Goal: Task Accomplishment & Management: Use online tool/utility

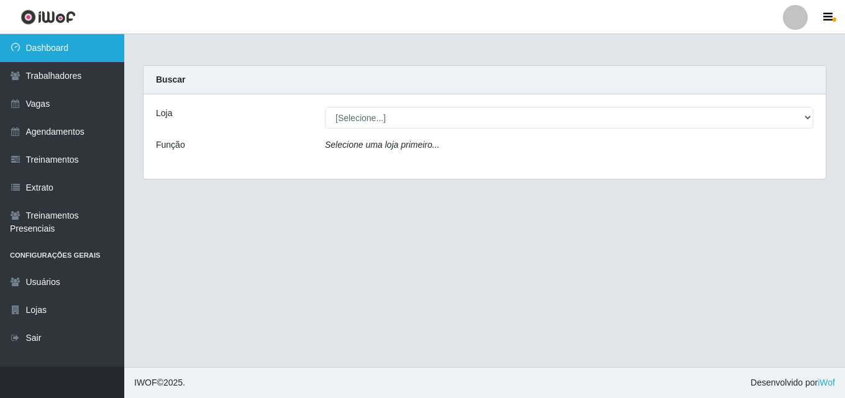
click at [65, 44] on link "Dashboard" at bounding box center [62, 48] width 124 height 28
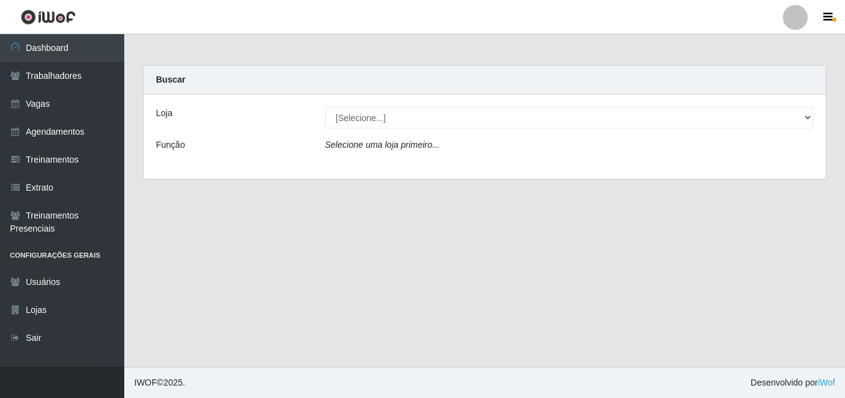
click at [163, 112] on label "Loja" at bounding box center [164, 113] width 16 height 13
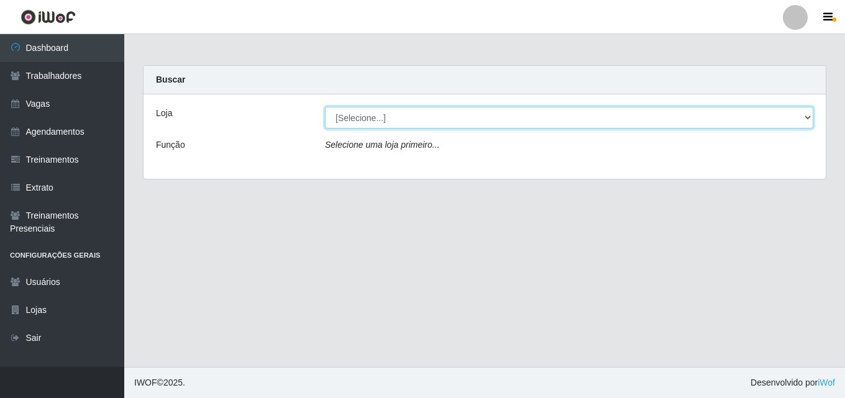
click at [325, 112] on select "[Selecione...] Chinatown Sushimi - [GEOGRAPHIC_DATA]" at bounding box center [569, 118] width 488 height 22
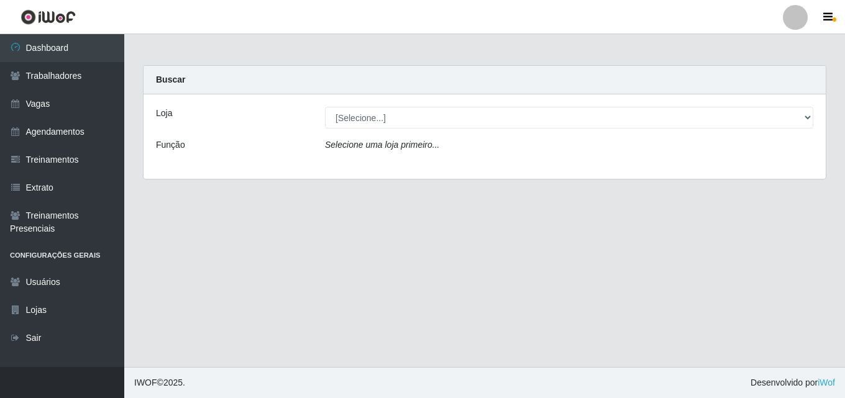
click at [345, 150] on icon "Selecione uma loja primeiro..." at bounding box center [382, 145] width 114 height 10
click at [344, 150] on icon "Selecione uma loja primeiro..." at bounding box center [382, 145] width 114 height 10
click at [309, 145] on div "Função" at bounding box center [231, 148] width 169 height 18
click at [181, 149] on label "Função" at bounding box center [170, 145] width 29 height 13
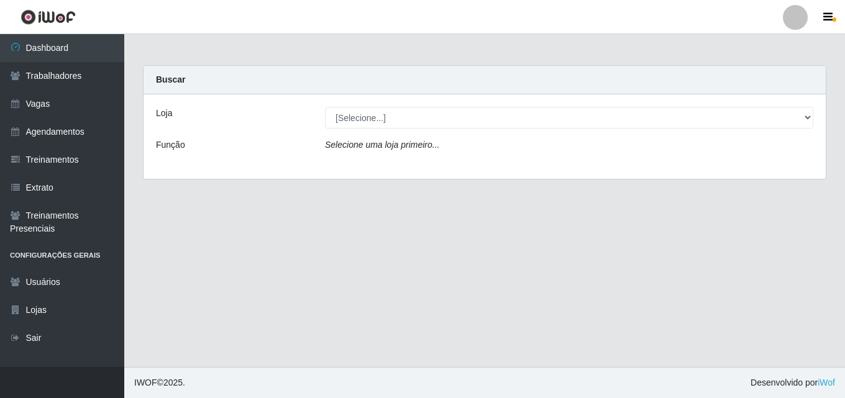
click at [181, 149] on label "Função" at bounding box center [170, 145] width 29 height 13
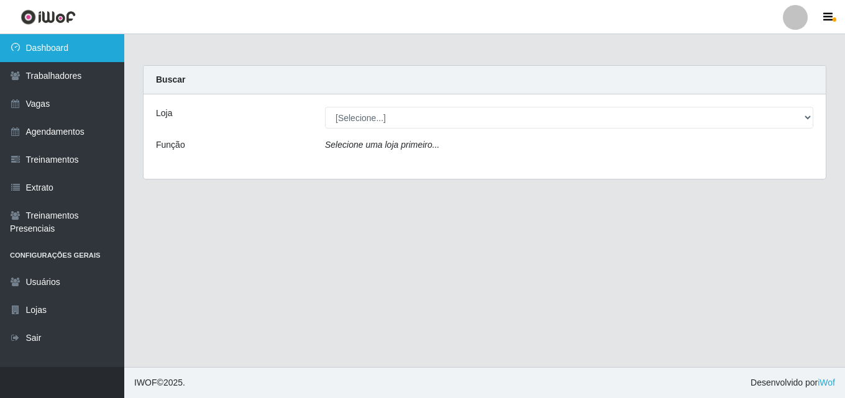
click at [68, 45] on link "Dashboard" at bounding box center [62, 48] width 124 height 28
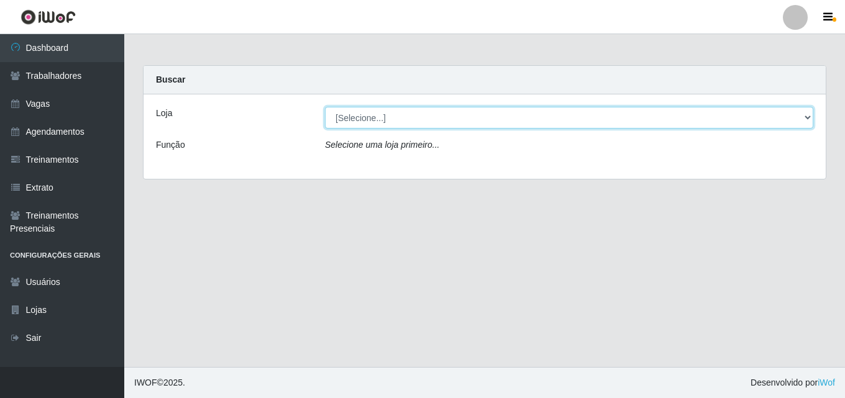
click at [347, 119] on select "[Selecione...] Chinatown Sushimi - [GEOGRAPHIC_DATA]" at bounding box center [569, 118] width 488 height 22
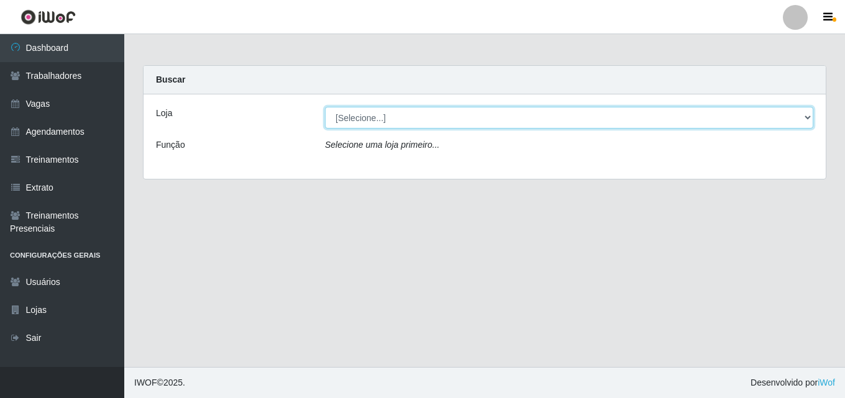
select select "357"
click at [325, 107] on select "[Selecione...] Chinatown Sushimi - [GEOGRAPHIC_DATA]" at bounding box center [569, 118] width 488 height 22
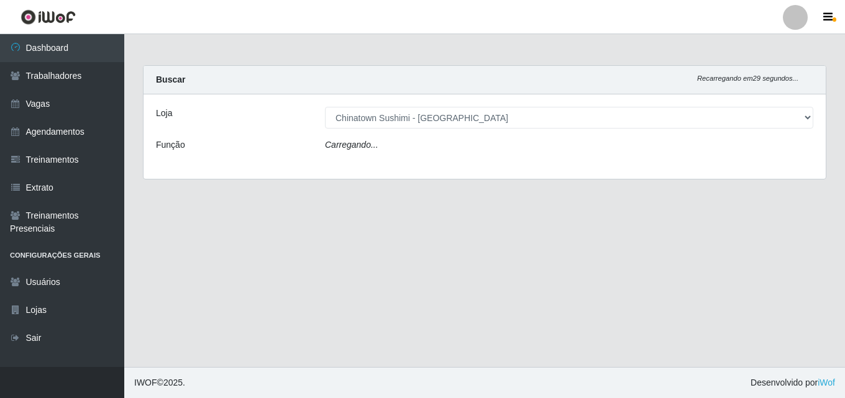
click at [353, 156] on div "Carregando..." at bounding box center [569, 148] width 507 height 18
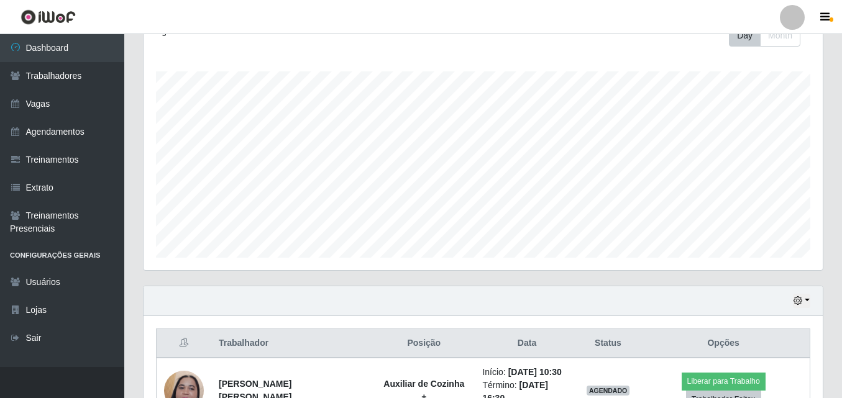
scroll to position [311, 0]
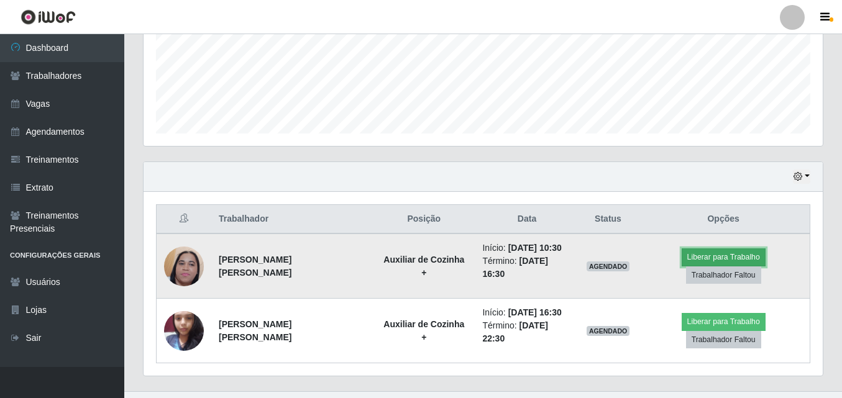
click at [682, 258] on button "Liberar para Trabalho" at bounding box center [723, 256] width 84 height 17
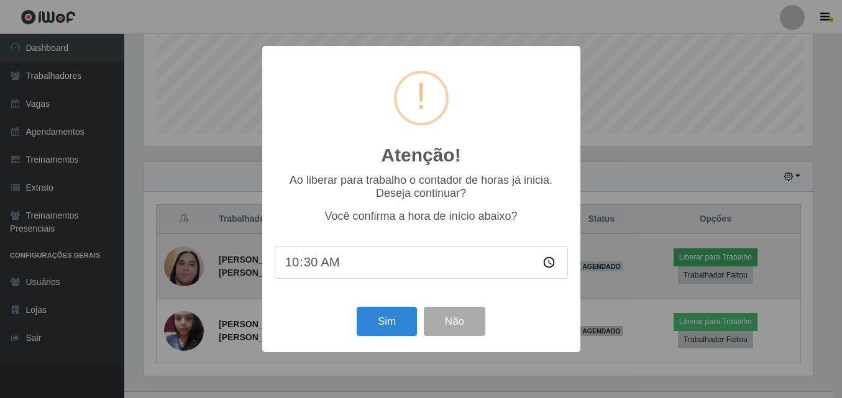
scroll to position [258, 673]
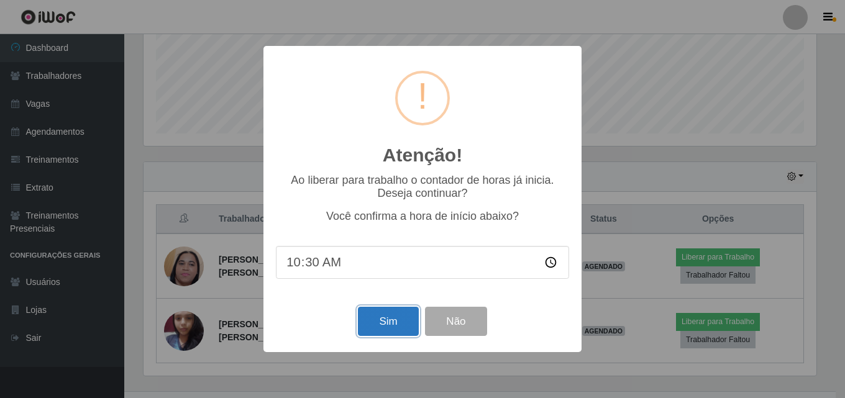
click at [391, 324] on button "Sim" at bounding box center [388, 321] width 60 height 29
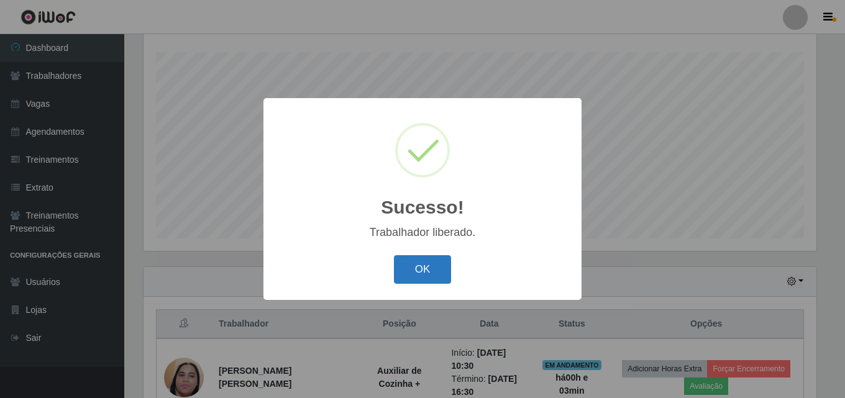
click at [417, 267] on button "OK" at bounding box center [423, 269] width 58 height 29
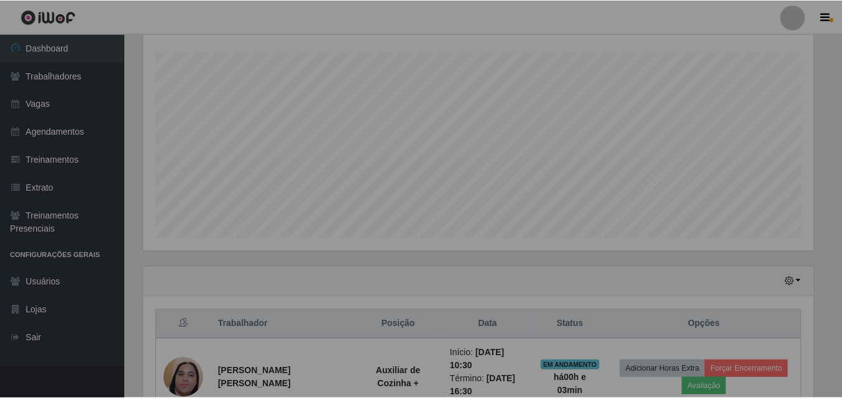
scroll to position [258, 679]
